Goal: Complete application form

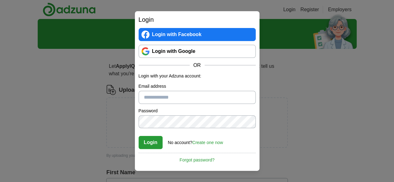
click at [181, 54] on link "Login with Google" at bounding box center [197, 51] width 117 height 13
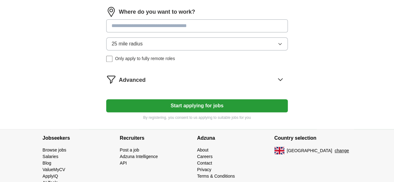
scroll to position [294, 0]
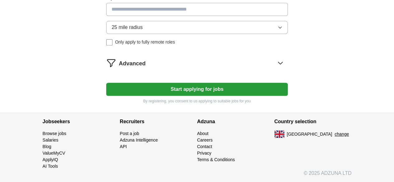
click at [185, 96] on button "Start applying for jobs" at bounding box center [196, 89] width 181 height 13
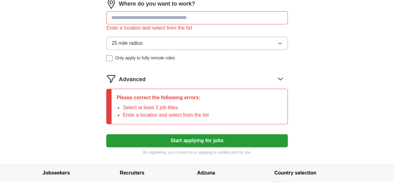
scroll to position [340, 0]
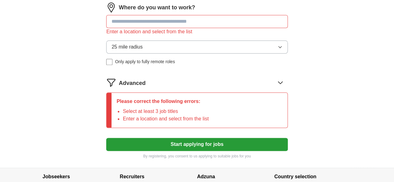
click at [156, 28] on input at bounding box center [196, 21] width 181 height 13
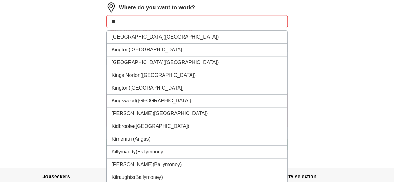
type input "*"
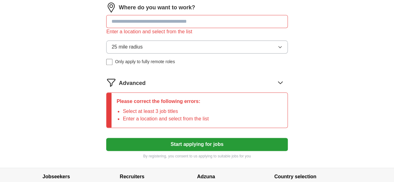
click at [142, 51] on span "25 mile radius" at bounding box center [127, 46] width 31 height 7
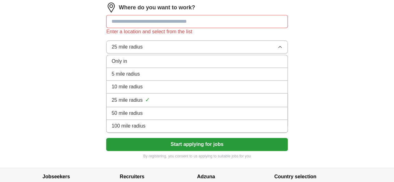
click at [150, 133] on li "100 mile radius" at bounding box center [197, 126] width 181 height 13
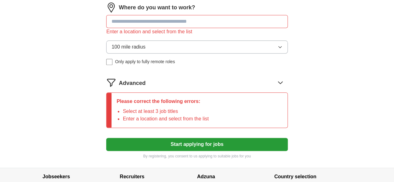
click at [165, 28] on input at bounding box center [196, 21] width 181 height 13
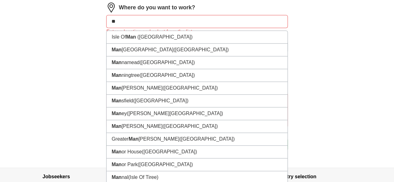
type input "*"
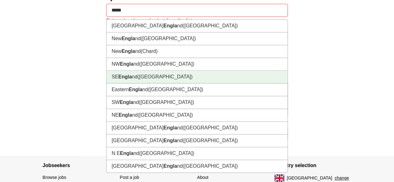
scroll to position [350, 0]
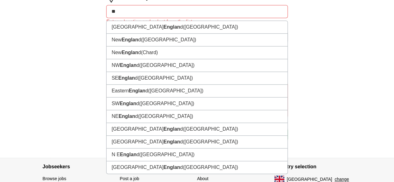
type input "*"
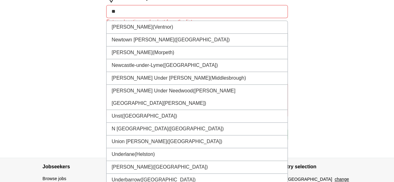
type input "*"
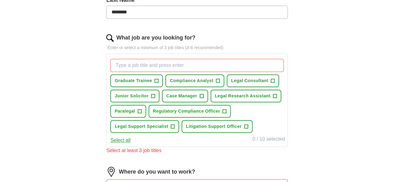
scroll to position [176, 0]
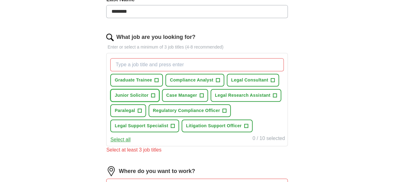
click at [148, 94] on span "Junior Solicitor" at bounding box center [132, 95] width 34 height 7
click at [193, 78] on span "Compliance Analyst" at bounding box center [192, 80] width 44 height 7
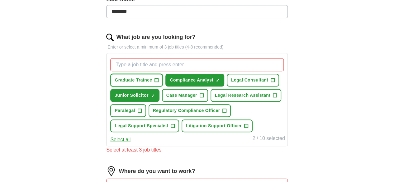
click at [163, 75] on button "Graduate Trainee +" at bounding box center [136, 80] width 53 height 13
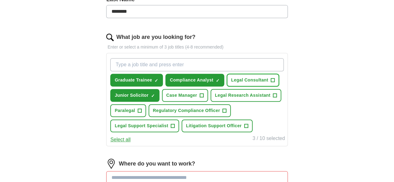
click at [271, 83] on span "+" at bounding box center [273, 80] width 4 height 5
click at [0, 0] on span "×" at bounding box center [0, 0] width 0 height 0
click at [135, 114] on span "Paralegal" at bounding box center [125, 110] width 20 height 7
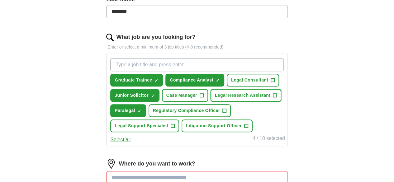
click at [215, 99] on span "Legal Research Assistant" at bounding box center [242, 95] width 55 height 7
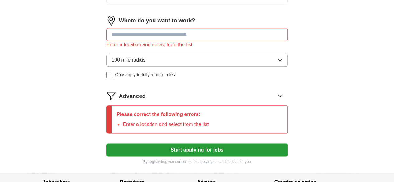
scroll to position [319, 0]
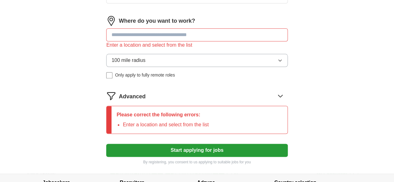
click at [151, 41] on input at bounding box center [196, 34] width 181 height 13
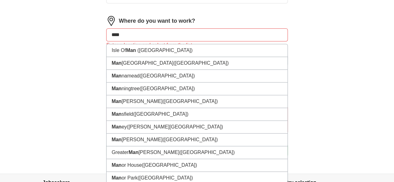
type input "*****"
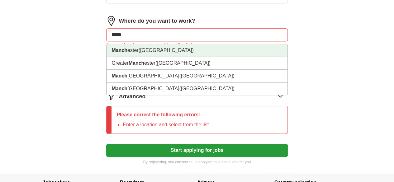
click at [150, 57] on li "Manch ester (Greater Manchester)" at bounding box center [197, 50] width 181 height 13
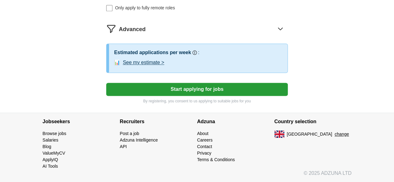
scroll to position [390, 0]
click at [143, 66] on button "See my estimate >" at bounding box center [143, 62] width 41 height 7
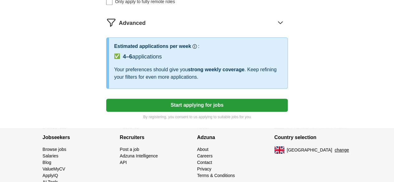
click at [142, 112] on button "Start applying for jobs" at bounding box center [196, 105] width 181 height 13
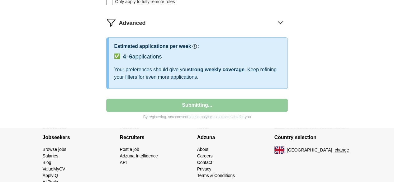
select select "**"
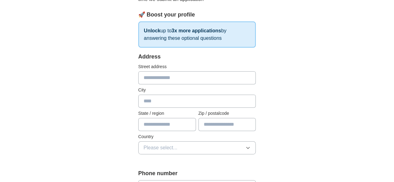
scroll to position [90, 0]
click at [161, 80] on input "text" at bounding box center [197, 78] width 118 height 13
type input "**********"
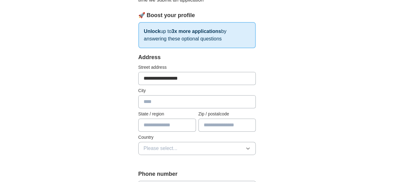
type input "**********"
type input "*******"
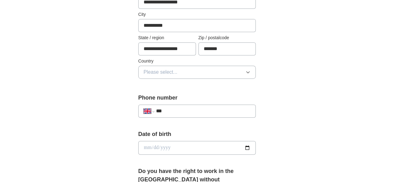
scroll to position [169, 0]
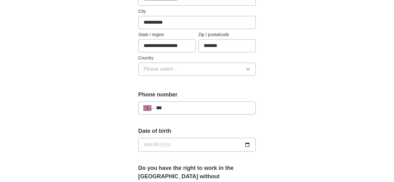
click at [176, 74] on button "Please select..." at bounding box center [197, 69] width 118 height 13
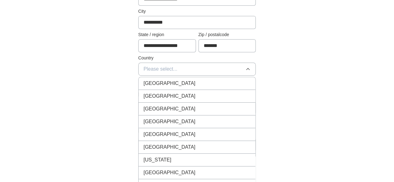
click at [172, 80] on div "[GEOGRAPHIC_DATA]" at bounding box center [197, 83] width 107 height 7
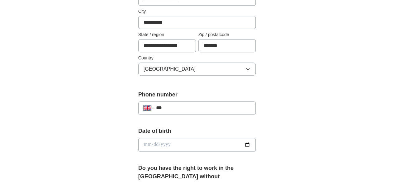
click at [172, 108] on input "***" at bounding box center [203, 107] width 95 height 7
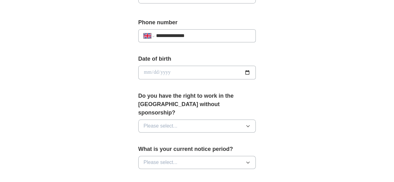
scroll to position [258, 0]
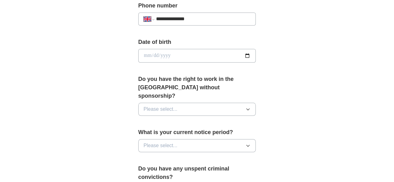
type input "**********"
click at [256, 55] on input "date" at bounding box center [197, 56] width 118 height 14
type input "**********"
click at [158, 106] on span "Please select..." at bounding box center [161, 109] width 34 height 7
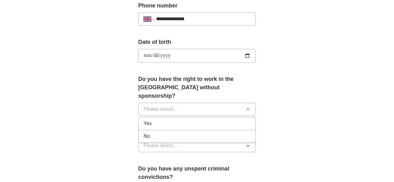
click at [152, 120] on div "Yes" at bounding box center [197, 123] width 107 height 7
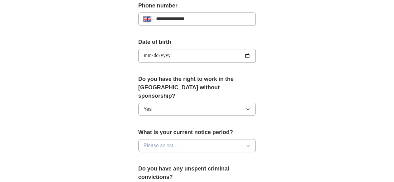
click at [154, 139] on button "Please select..." at bounding box center [197, 145] width 118 height 13
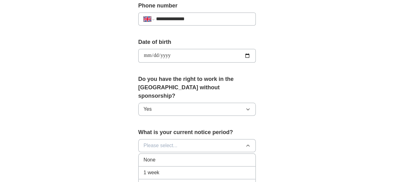
click at [151, 156] on div "None" at bounding box center [197, 159] width 107 height 7
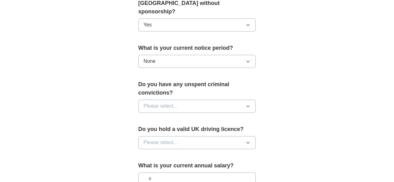
scroll to position [343, 0]
click at [148, 102] on span "Please select..." at bounding box center [161, 105] width 34 height 7
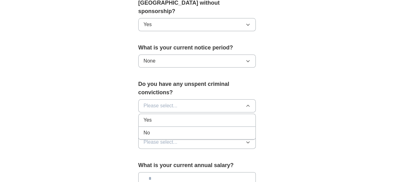
click at [139, 127] on li "No" at bounding box center [197, 133] width 117 height 13
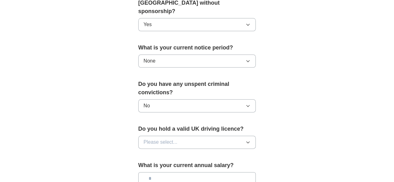
click at [144, 139] on span "Please select..." at bounding box center [161, 142] width 34 height 7
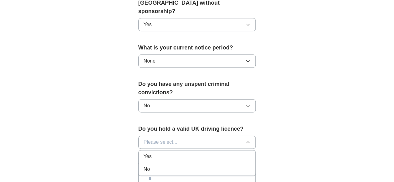
click at [144, 153] on div "Yes" at bounding box center [197, 156] width 107 height 7
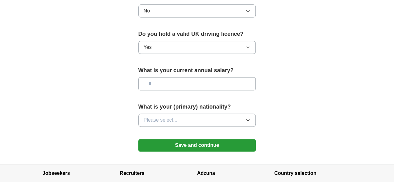
scroll to position [442, 0]
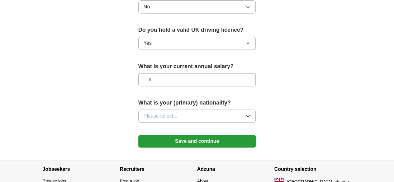
click at [145, 73] on input "text" at bounding box center [197, 79] width 118 height 13
type input "*******"
click at [151, 110] on button "Please select..." at bounding box center [197, 116] width 118 height 13
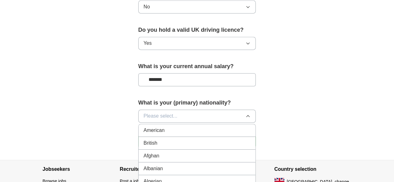
click at [163, 110] on button "Please select..." at bounding box center [197, 116] width 118 height 13
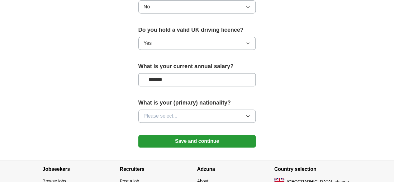
click at [163, 110] on button "Please select..." at bounding box center [197, 116] width 118 height 13
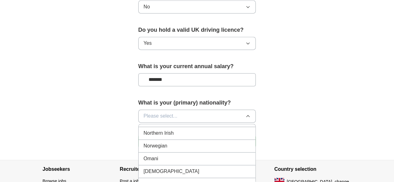
scroll to position [1684, 0]
click at [160, 164] on li "Pakistani" at bounding box center [197, 170] width 117 height 13
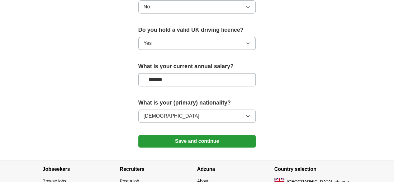
click at [169, 135] on button "Save and continue" at bounding box center [197, 141] width 118 height 12
